Goal: Information Seeking & Learning: Learn about a topic

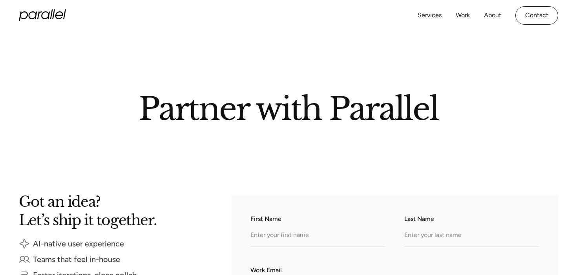
click at [29, 17] on icon "home" at bounding box center [42, 15] width 47 height 12
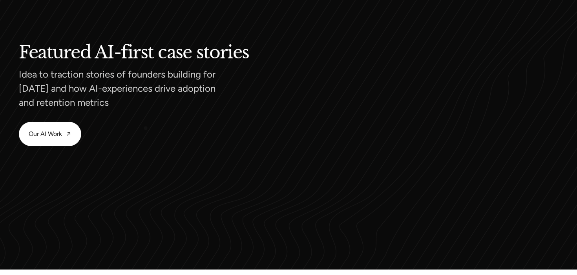
scroll to position [763, 0]
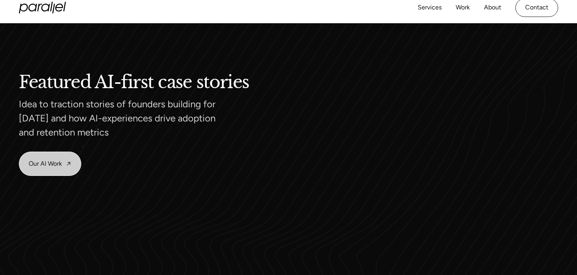
click at [53, 169] on link "Our AI Work" at bounding box center [50, 164] width 62 height 24
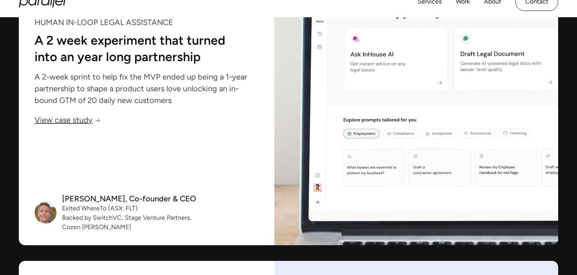
scroll to position [1088, 0]
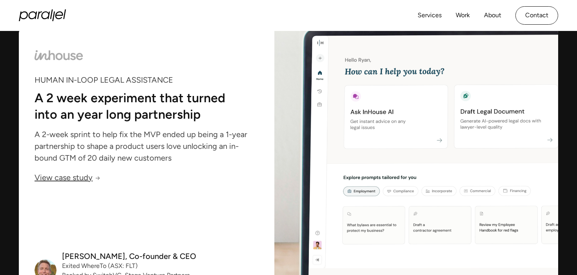
click at [157, 101] on p "A 2 week experiment that turned into an year long partnership" at bounding box center [138, 105] width 206 height 27
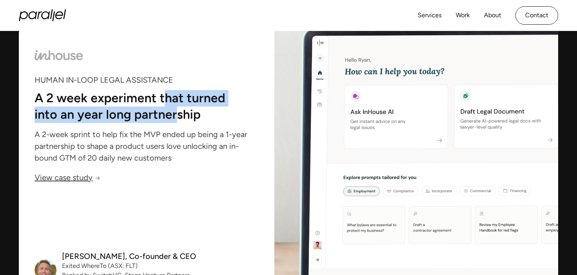
drag, startPoint x: 162, startPoint y: 96, endPoint x: 172, endPoint y: 112, distance: 18.7
click at [172, 112] on p "A 2 week experiment that turned into an year long partnership" at bounding box center [138, 105] width 206 height 27
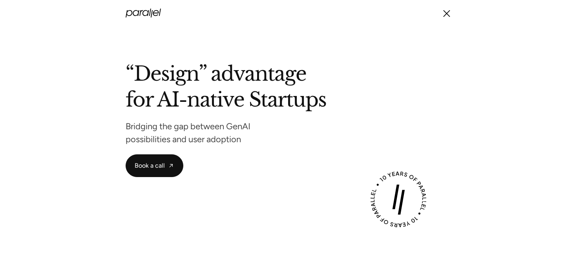
scroll to position [0, 0]
